Goal: Task Accomplishment & Management: Manage account settings

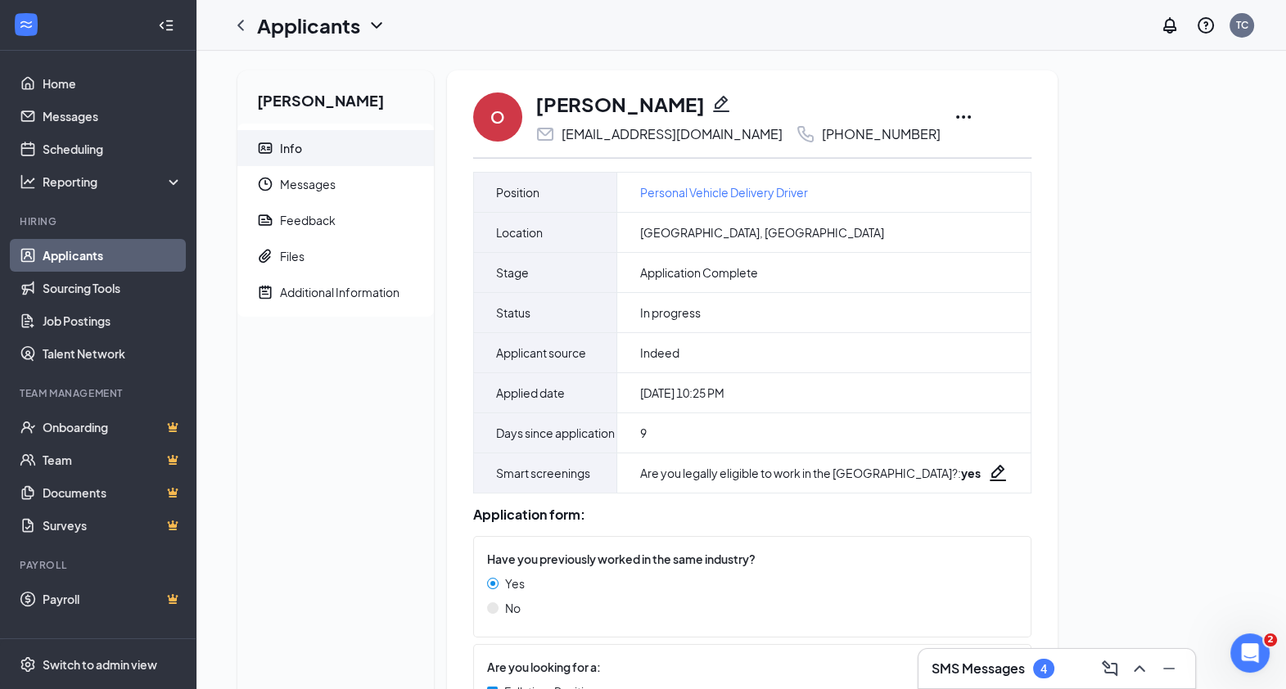
click at [711, 103] on icon "Pencil" at bounding box center [721, 104] width 20 height 20
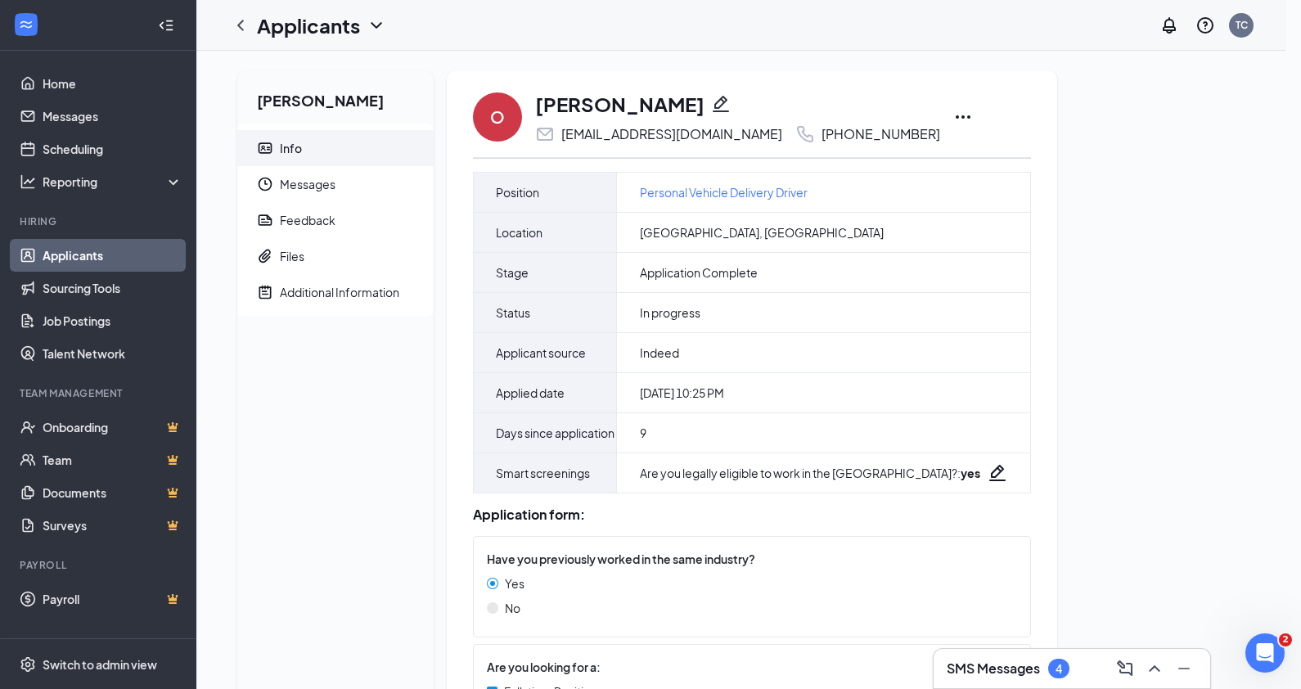
type input "[PHONE_NUMBER]"
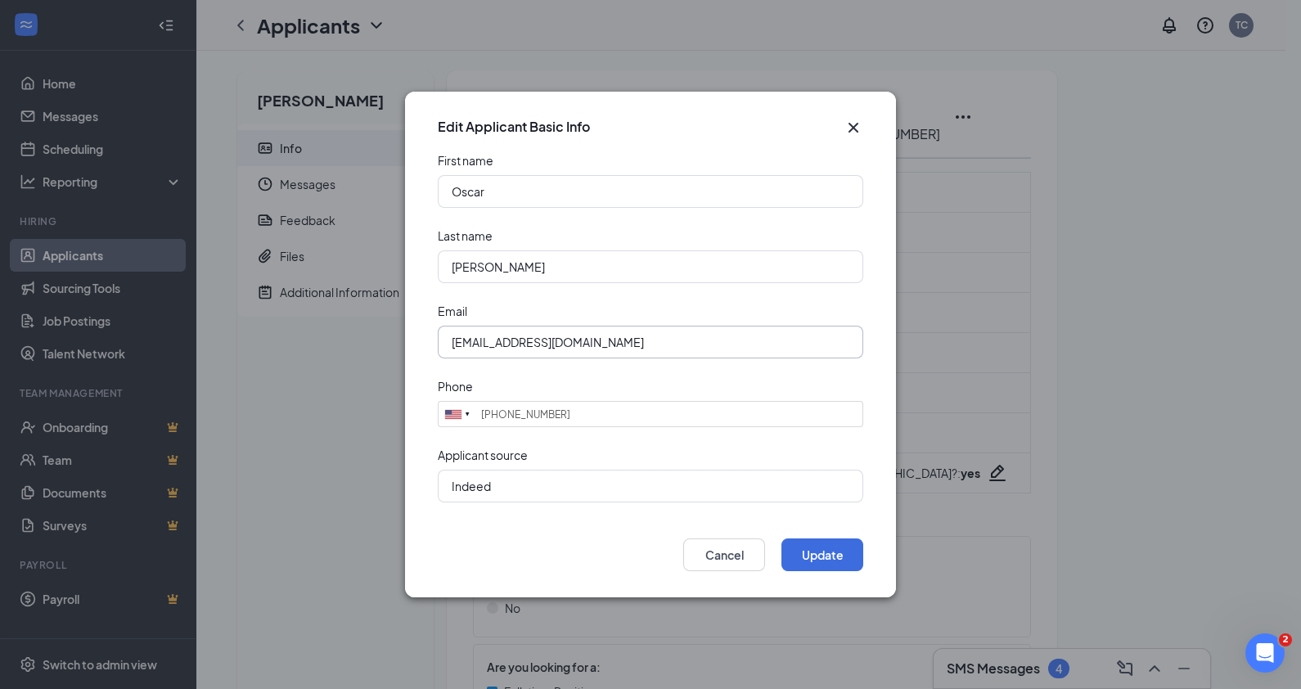
drag, startPoint x: 687, startPoint y: 336, endPoint x: 425, endPoint y: 339, distance: 262.7
click at [425, 339] on form "First name [PERSON_NAME] Last name [PERSON_NAME] Email [EMAIL_ADDRESS][DOMAIN_N…" at bounding box center [650, 337] width 491 height 370
type input "[EMAIL_ADDRESS][DOMAIN_NAME]"
click at [835, 552] on button "Update" at bounding box center [822, 554] width 82 height 33
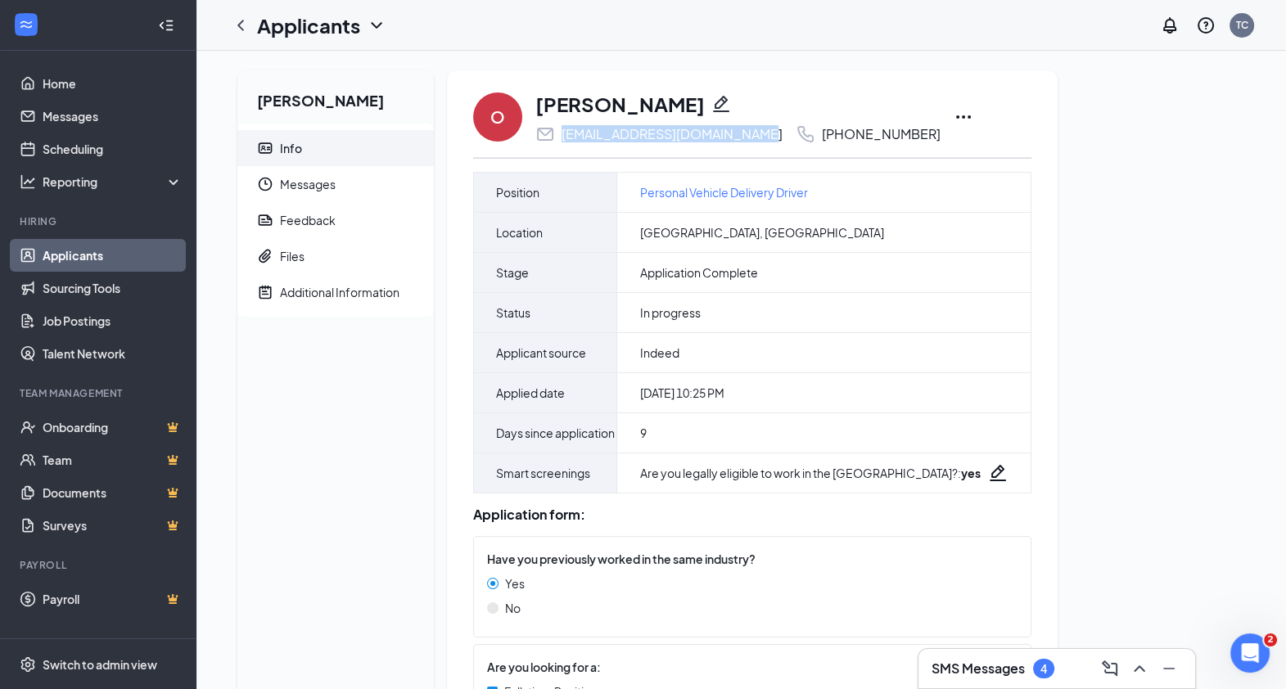
drag, startPoint x: 745, startPoint y: 134, endPoint x: 562, endPoint y: 136, distance: 182.5
click at [562, 136] on div "[EMAIL_ADDRESS][DOMAIN_NAME] [PHONE_NUMBER]" at bounding box center [737, 134] width 405 height 20
copy div "[EMAIL_ADDRESS][DOMAIN_NAME]"
click at [732, 87] on div "O [PERSON_NAME] [PERSON_NAME][EMAIL_ADDRESS][DOMAIN_NAME] [PHONE_NUMBER] Positi…" at bounding box center [752, 579] width 610 height 1019
